Goal: Check status

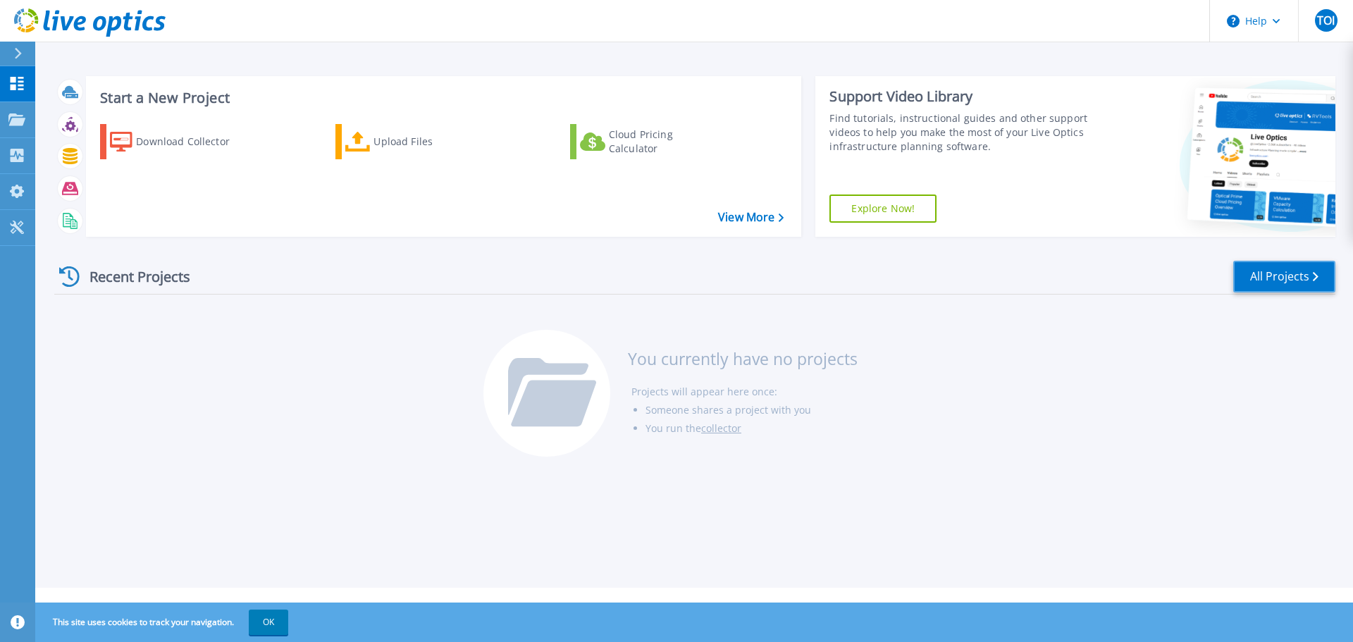
click at [1313, 283] on link "All Projects" at bounding box center [1285, 277] width 102 height 32
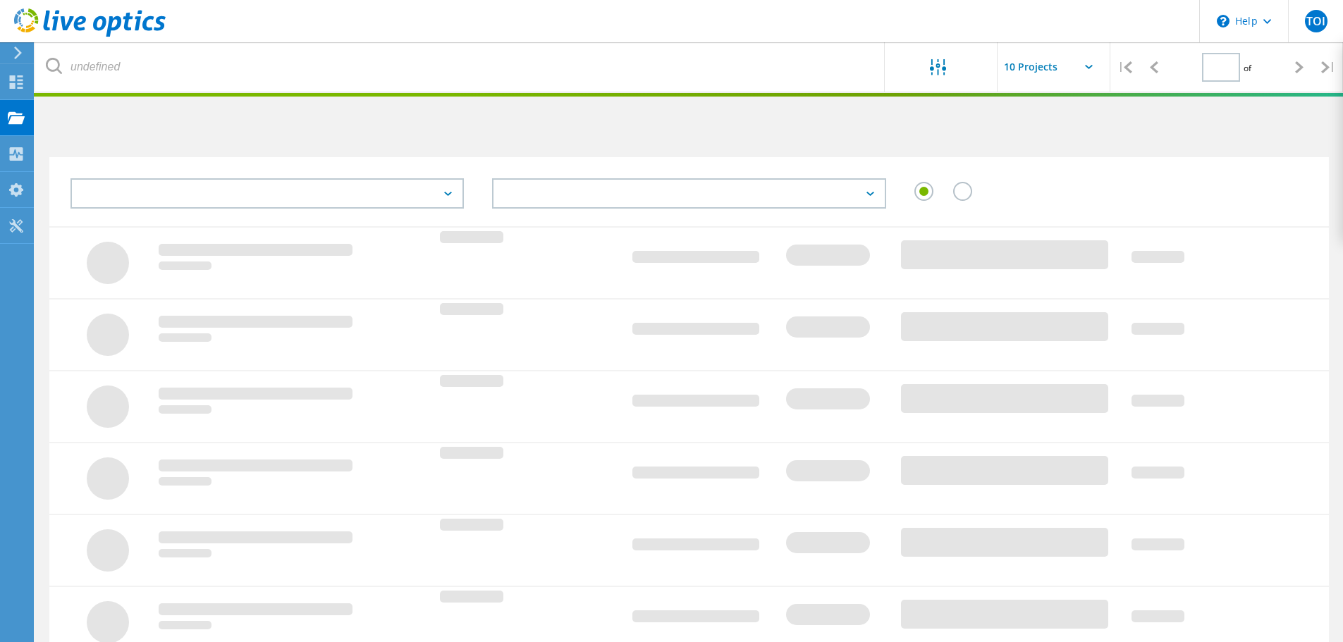
type input "1"
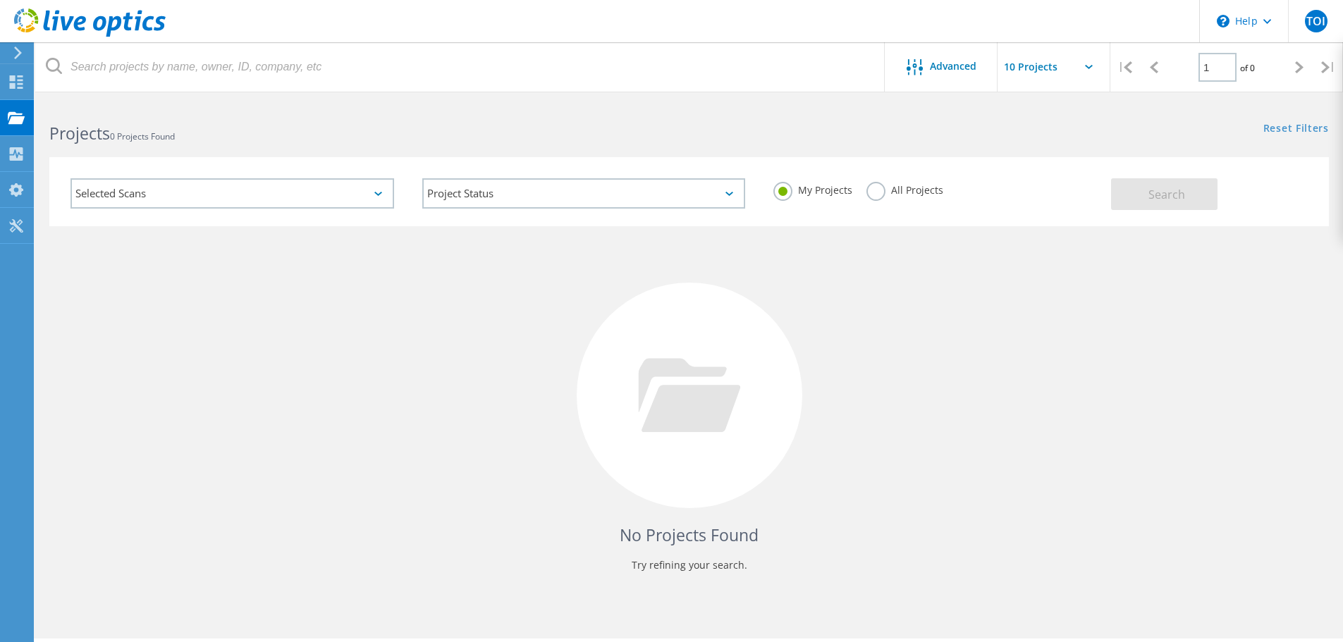
click at [861, 196] on div "My Projects All Projects" at bounding box center [935, 190] width 352 height 52
click at [871, 194] on label "All Projects" at bounding box center [904, 188] width 77 height 13
click at [0, 0] on input "All Projects" at bounding box center [0, 0] width 0 height 0
click at [1189, 197] on button "Search" at bounding box center [1164, 194] width 106 height 32
click at [20, 85] on icon at bounding box center [16, 81] width 17 height 13
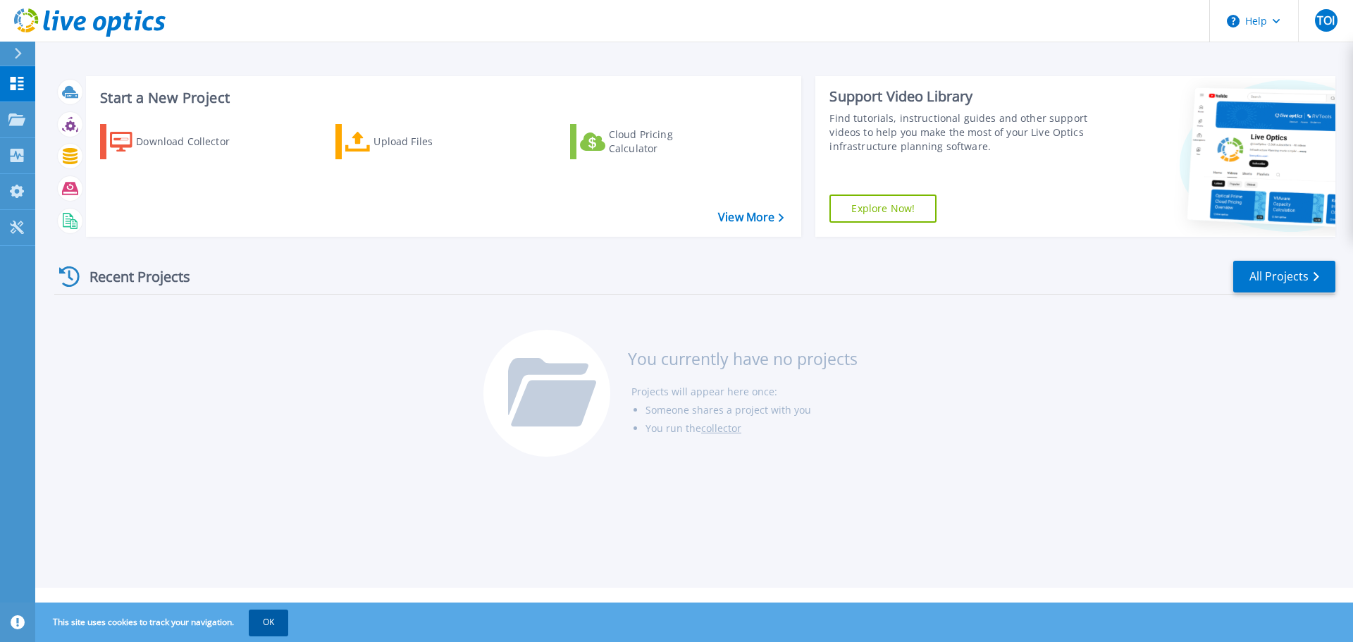
click at [264, 618] on button "OK" at bounding box center [268, 622] width 39 height 25
